Goal: Information Seeking & Learning: Learn about a topic

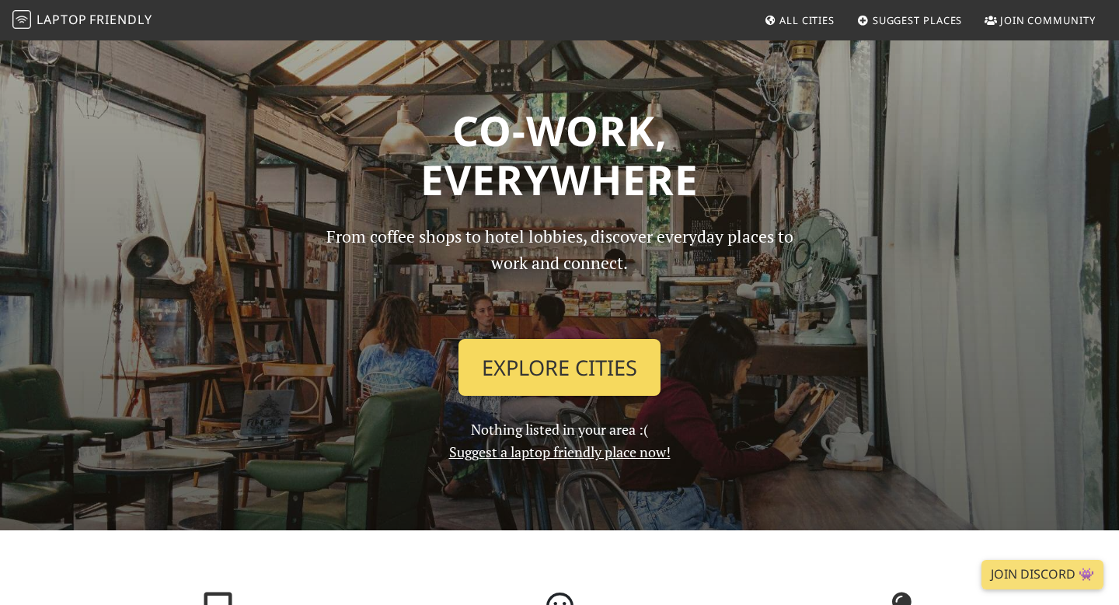
click at [538, 365] on link "Explore Cities" at bounding box center [560, 368] width 202 height 58
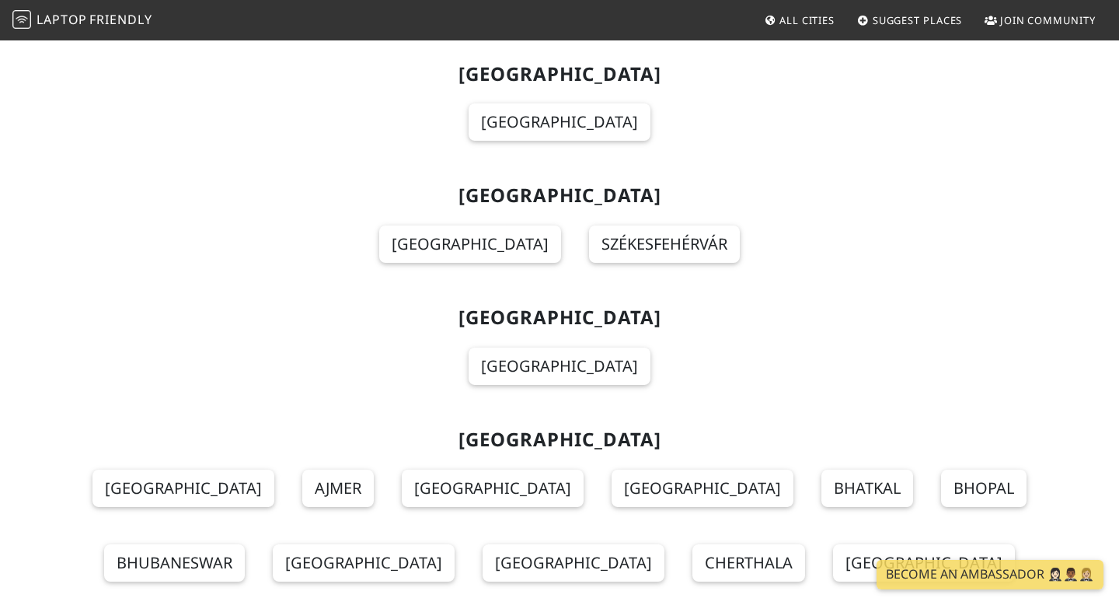
scroll to position [7820, 0]
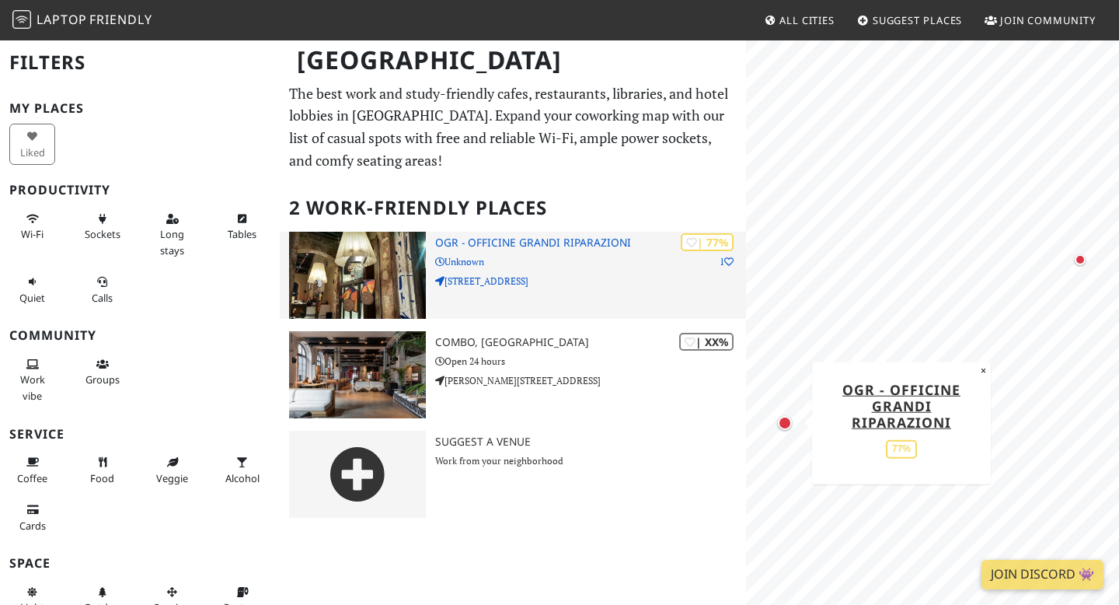
click at [521, 253] on div "| 77% 1 OGR - Officine Grandi Riparazioni Unknown Corso Castelfidardo, 22" at bounding box center [590, 275] width 311 height 87
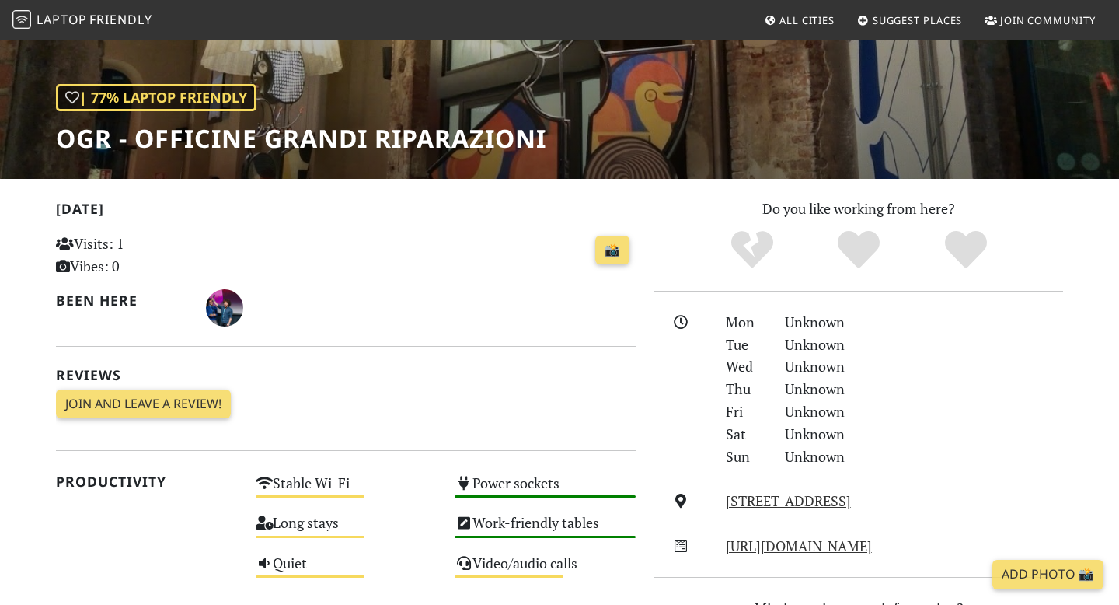
scroll to position [180, 0]
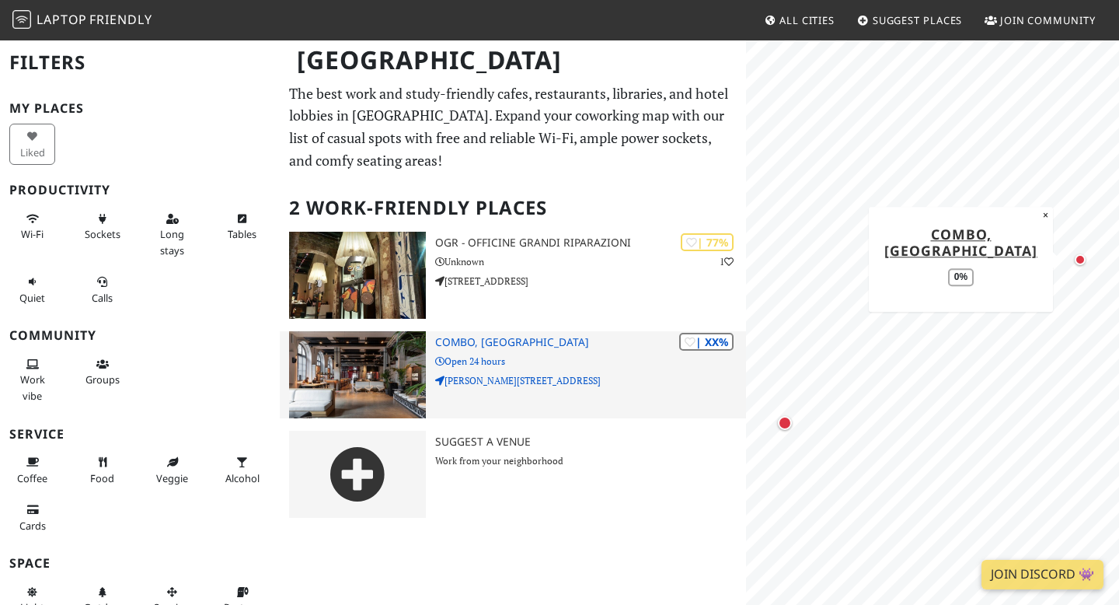
click at [458, 340] on h3 "Combo, [GEOGRAPHIC_DATA]" at bounding box center [590, 342] width 311 height 13
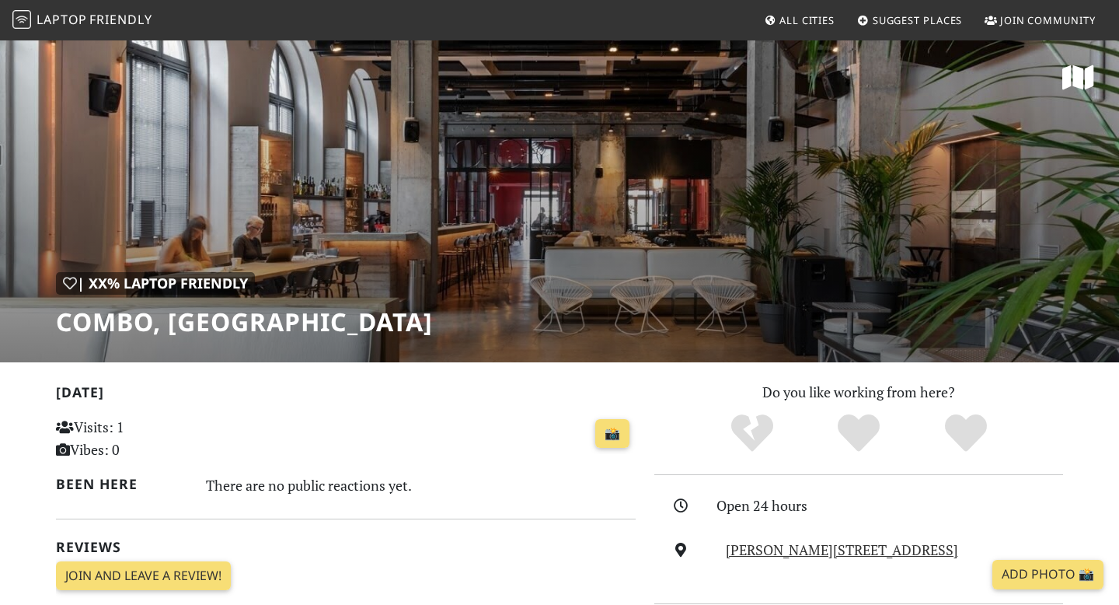
click at [113, 321] on h1 "Combo, [GEOGRAPHIC_DATA]" at bounding box center [244, 322] width 377 height 30
copy h1 "Combo"
